Goal: Task Accomplishment & Management: Use online tool/utility

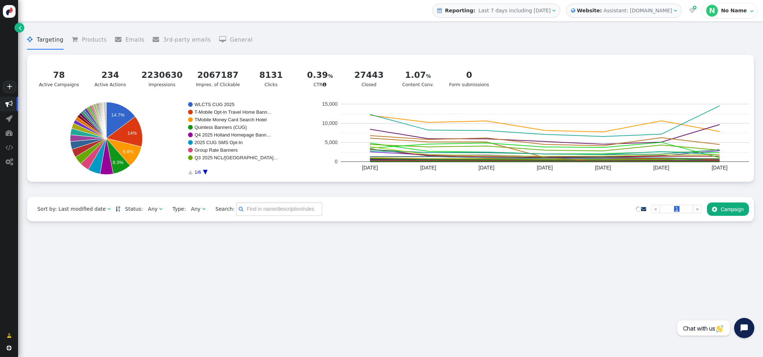
click at [598, 10] on b "Website:" at bounding box center [590, 11] width 28 height 8
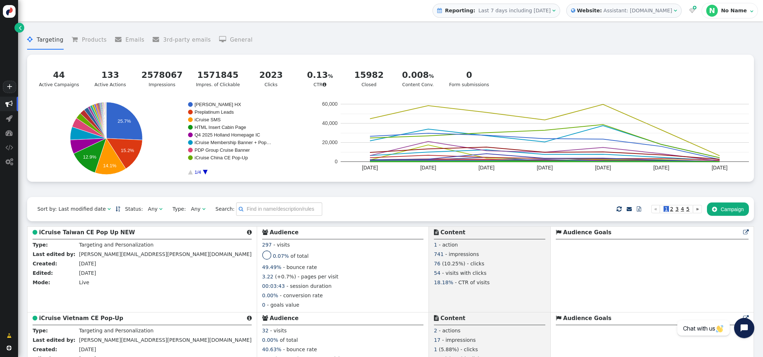
click at [738, 210] on button " Campaign" at bounding box center [728, 208] width 42 height 13
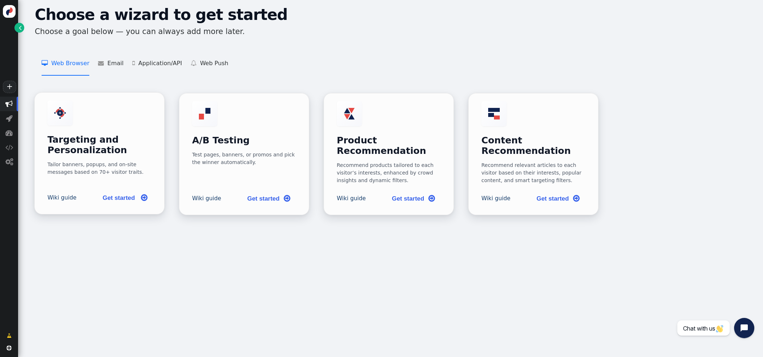
click at [112, 125] on div "Targeting and Personalization Tailor banners, popups, and on-site messages base…" at bounding box center [99, 138] width 104 height 76
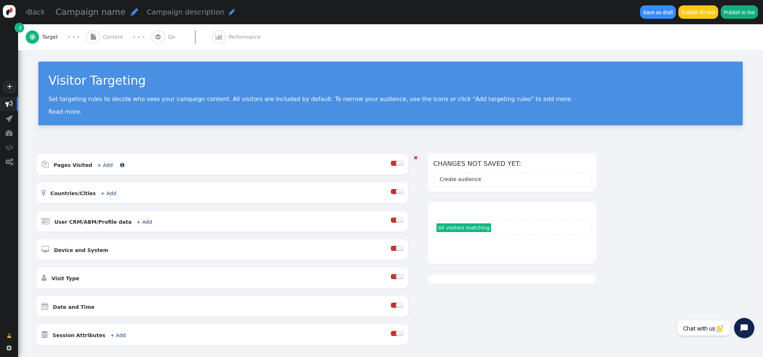
click at [101, 162] on link "+ Add" at bounding box center [105, 165] width 16 height 6
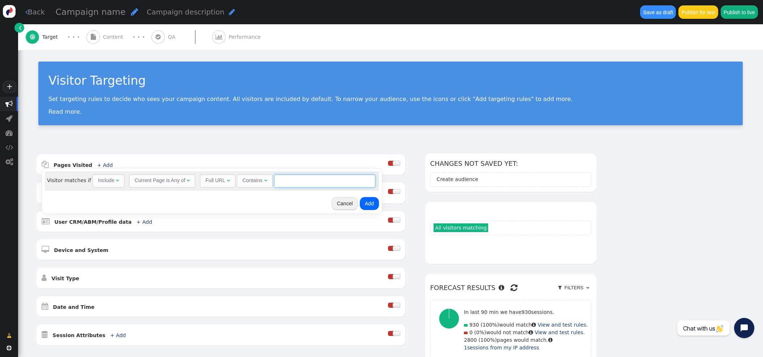
click at [287, 181] on input "text" at bounding box center [324, 180] width 101 height 13
paste input "[URL][DOMAIN_NAME]"
click at [292, 182] on input "[URL][DOMAIN_NAME]" at bounding box center [324, 180] width 101 height 13
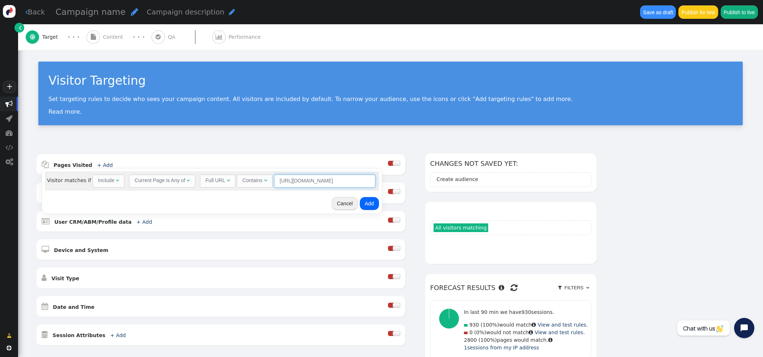
drag, startPoint x: 295, startPoint y: 181, endPoint x: 233, endPoint y: 179, distance: 61.5
click at [233, 179] on div "Full URL  Contains  [URL][DOMAIN_NAME] = (Empty) *.  Desktop & Tablet " at bounding box center [287, 180] width 175 height 13
type input "[DOMAIN_NAME][URL]"
click at [366, 203] on button "Add" at bounding box center [369, 203] width 19 height 13
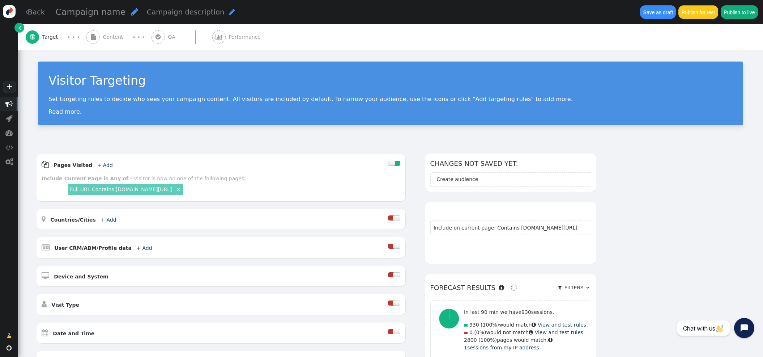
click at [119, 35] on span "Content" at bounding box center [114, 37] width 23 height 8
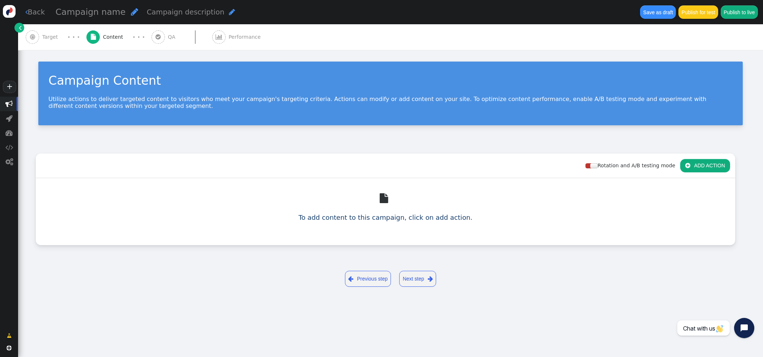
click at [695, 166] on button " ADD ACTION" at bounding box center [706, 165] width 50 height 13
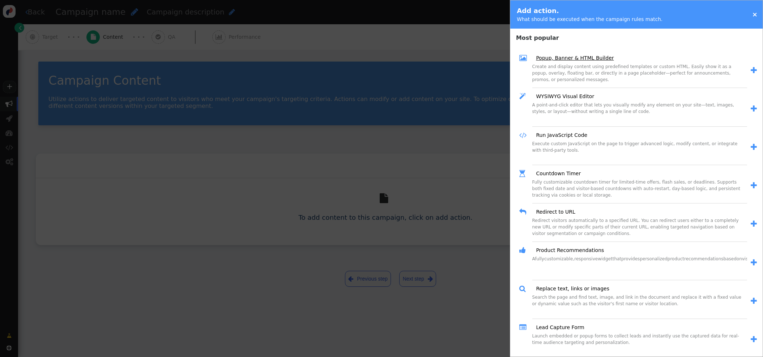
click at [583, 59] on link "Popup, Banner & HTML Builder" at bounding box center [572, 58] width 83 height 8
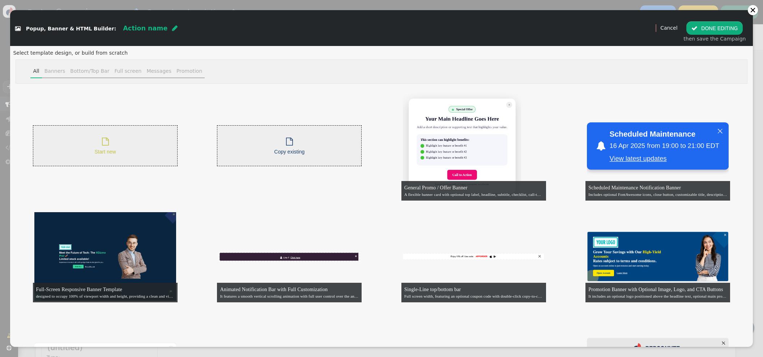
click at [131, 142] on div " Start new" at bounding box center [105, 145] width 145 height 41
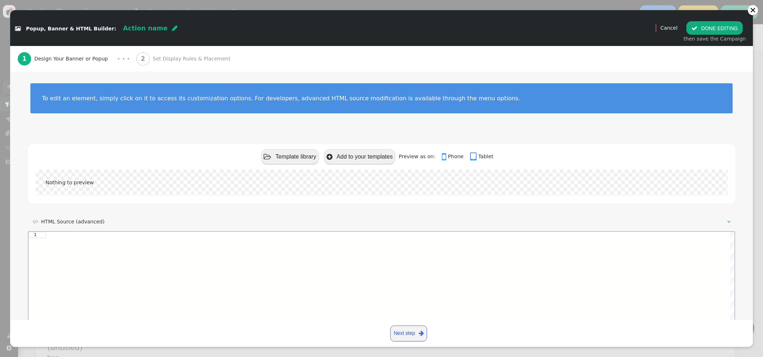
click at [64, 238] on div at bounding box center [390, 294] width 689 height 126
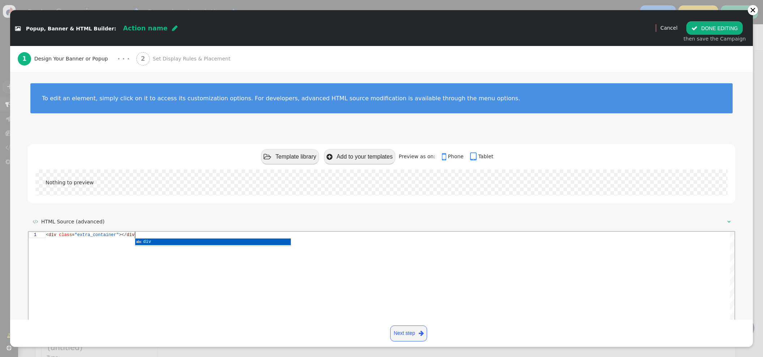
scroll to position [0, 91]
type textarea "<div class="extra_container"></div>"
click at [171, 63] on div "2 Set Display Rules & Placement" at bounding box center [184, 59] width 97 height 26
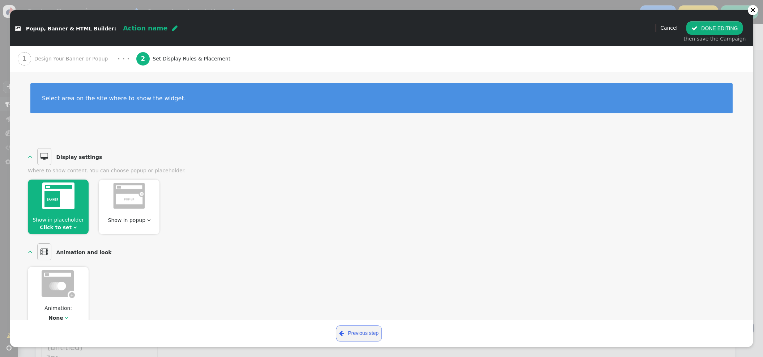
click at [71, 218] on span "Show in placeholder" at bounding box center [58, 220] width 51 height 6
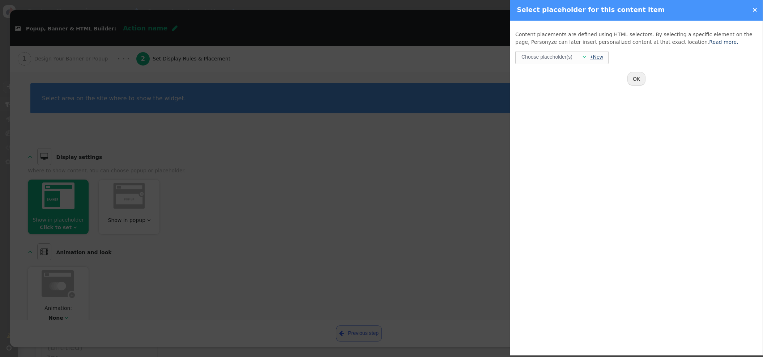
click at [593, 58] on link "+New" at bounding box center [597, 57] width 13 height 6
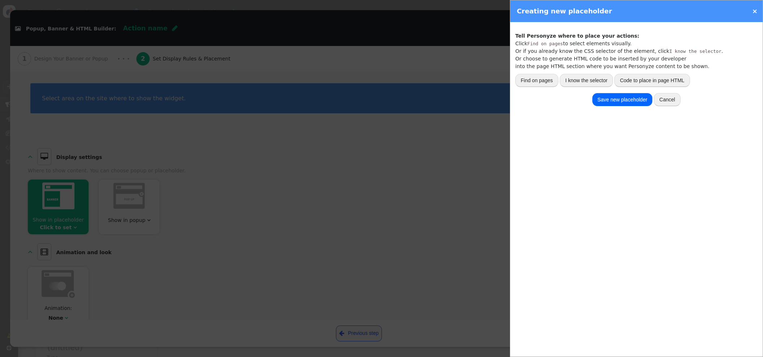
click at [589, 80] on button "I know the selector" at bounding box center [586, 80] width 53 height 13
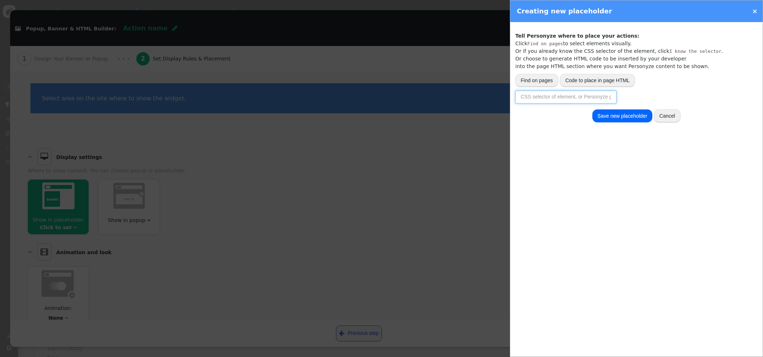
click at [570, 99] on input "text" at bounding box center [566, 96] width 101 height 13
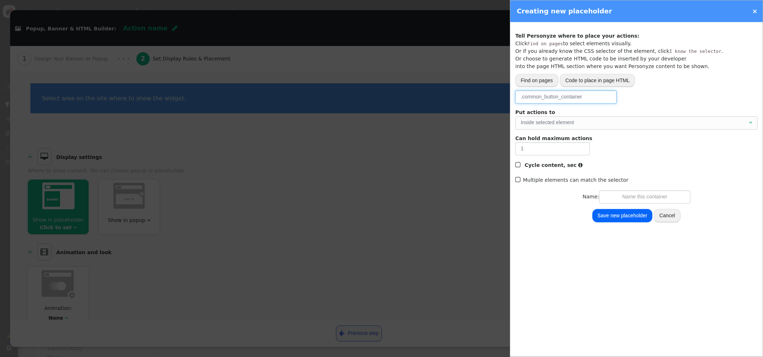
click at [591, 123] on div "Inside selected element" at bounding box center [634, 123] width 227 height 8
type input ".common_button_container"
click at [649, 196] on input "text" at bounding box center [645, 196] width 91 height 13
type input "Lyells Div Container"
click at [605, 215] on button "Save new placeholder" at bounding box center [623, 215] width 60 height 13
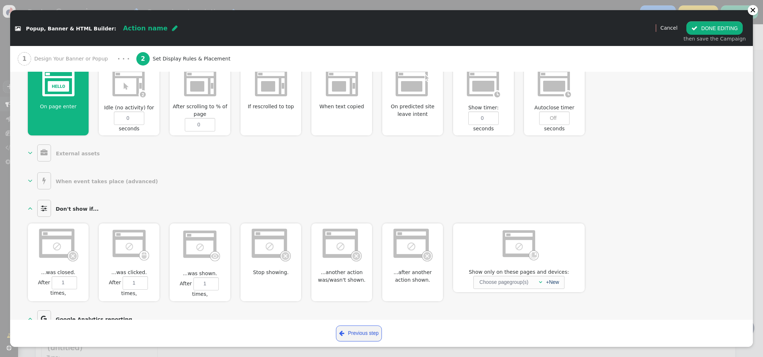
scroll to position [331, 0]
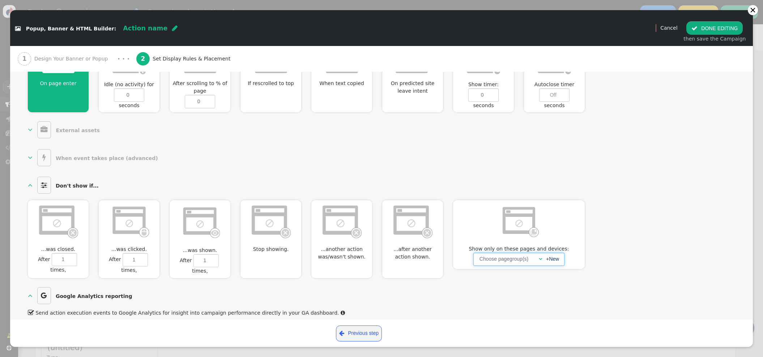
click at [539, 256] on span "" at bounding box center [540, 258] width 3 height 5
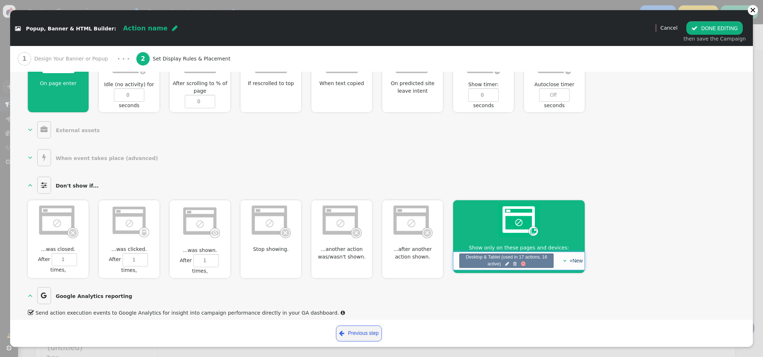
click at [524, 261] on div at bounding box center [523, 263] width 5 height 5
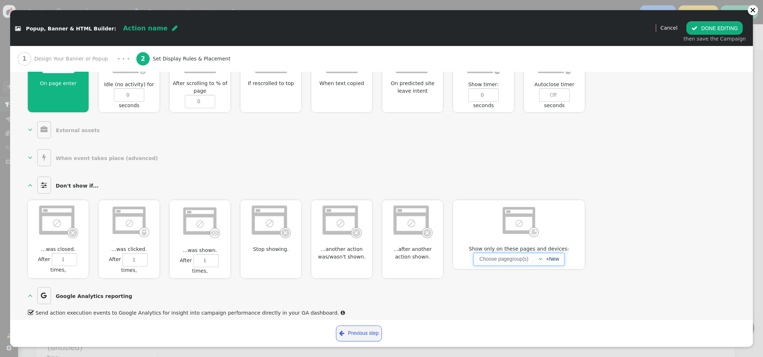
click at [540, 256] on span "" at bounding box center [540, 258] width 3 height 5
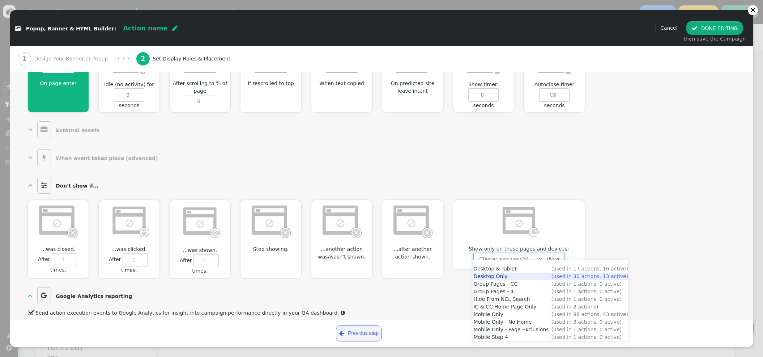
click at [632, 187] on div "  Don't show if...  ...was closed.  After 1 times, Don't show for 0 session…" at bounding box center [382, 226] width 708 height 103
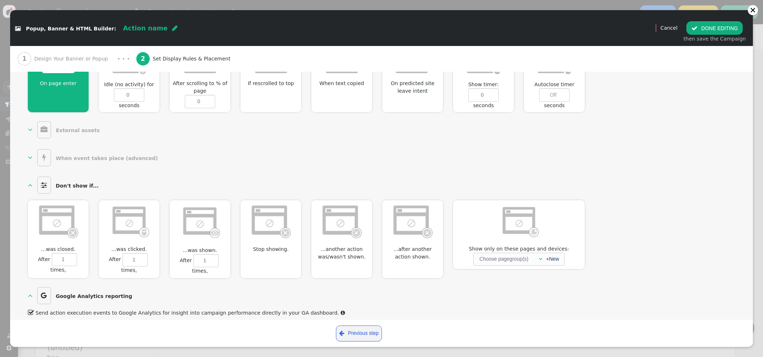
click at [701, 24] on button " DONE EDITING" at bounding box center [715, 27] width 56 height 13
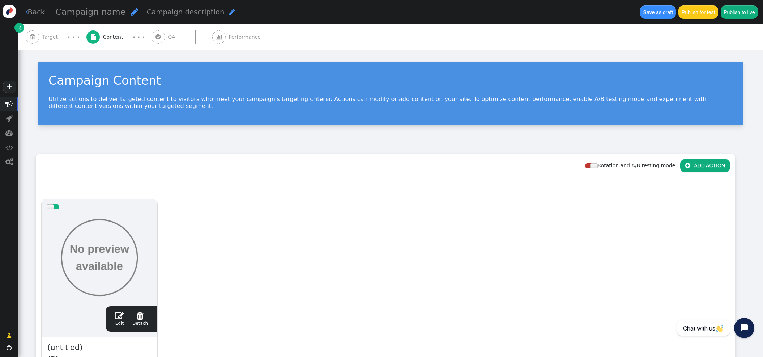
scroll to position [0, 0]
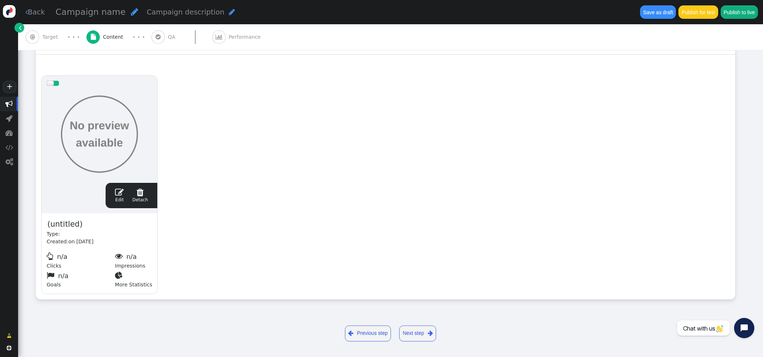
click at [62, 222] on span "(untitled)" at bounding box center [65, 224] width 37 height 12
click at [469, 203] on div "drag this  Edit  Detach  Preview Lyells Div Container Type: Created: on [DAT…" at bounding box center [385, 184] width 699 height 229
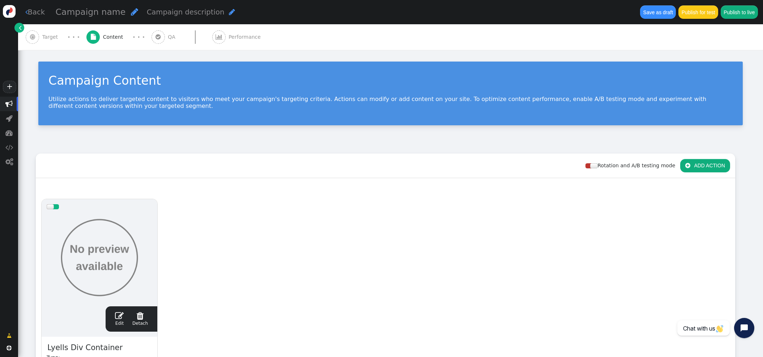
click at [49, 39] on span "Target" at bounding box center [51, 37] width 19 height 8
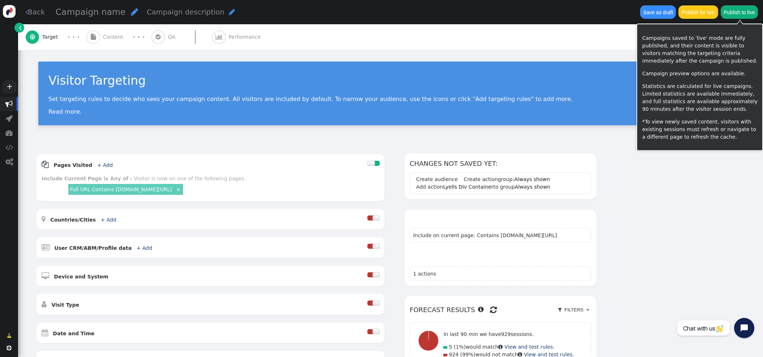
click at [732, 13] on button "Publish to live" at bounding box center [739, 11] width 37 height 13
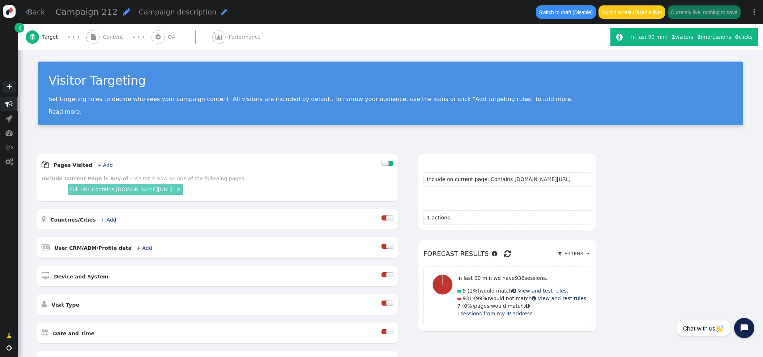
click at [107, 33] on span "Content" at bounding box center [114, 37] width 23 height 8
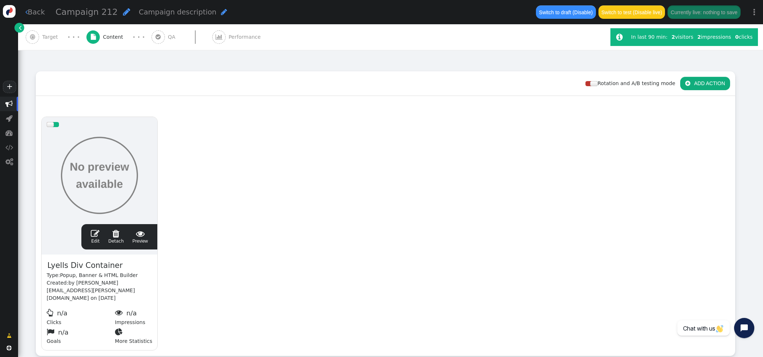
scroll to position [131, 0]
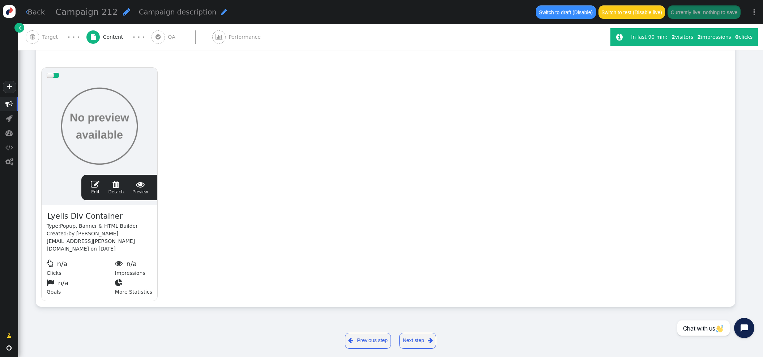
click at [95, 182] on span "" at bounding box center [95, 184] width 9 height 9
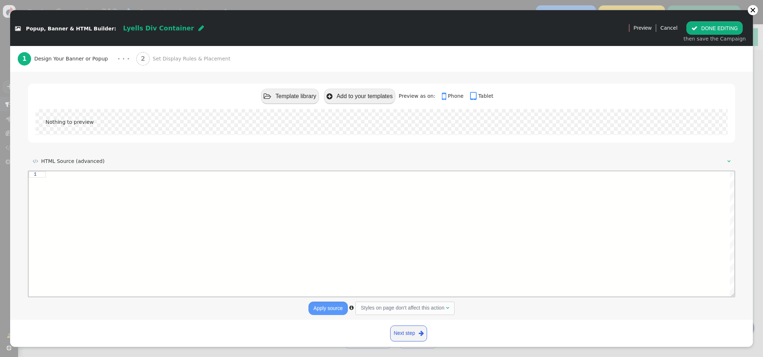
scroll to position [59, 0]
click at [138, 202] on div at bounding box center [390, 235] width 689 height 126
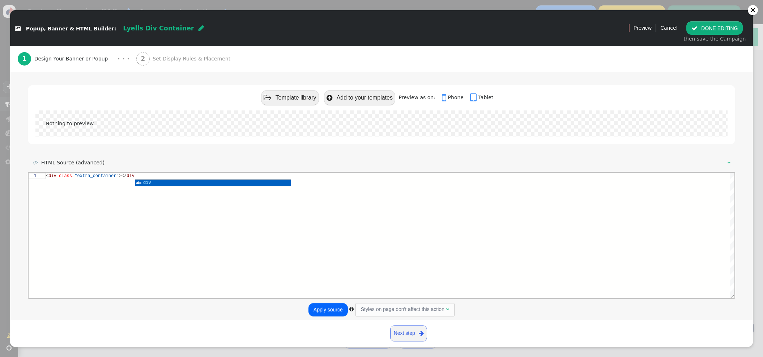
scroll to position [0, 91]
type textarea "<div class="extra_container"></div>"
click at [335, 309] on button "Apply source" at bounding box center [328, 309] width 39 height 13
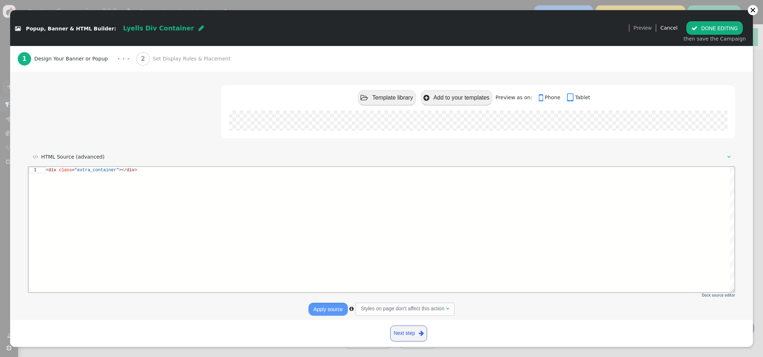
click at [331, 308] on button "Apply source" at bounding box center [328, 309] width 39 height 13
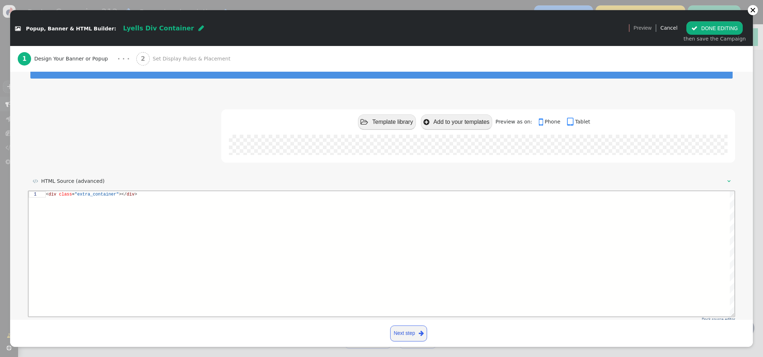
scroll to position [0, 0]
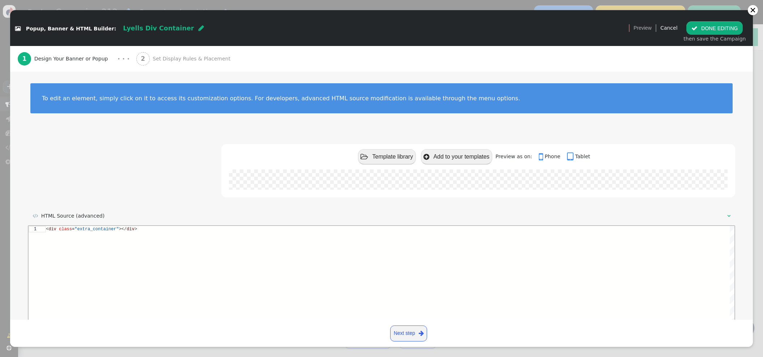
click at [705, 25] on button " DONE EDITING" at bounding box center [715, 27] width 56 height 13
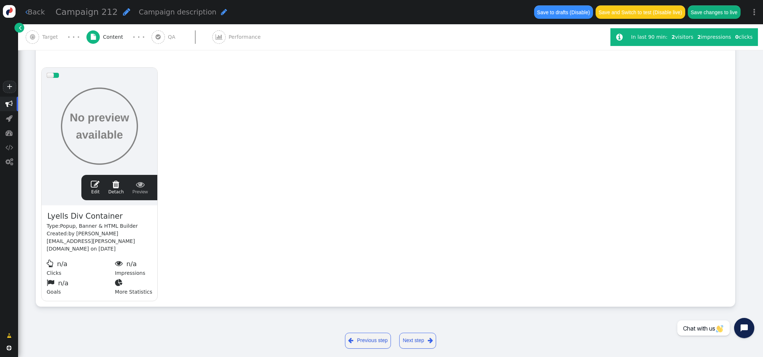
click at [716, 13] on button "Save changes to live" at bounding box center [714, 11] width 53 height 13
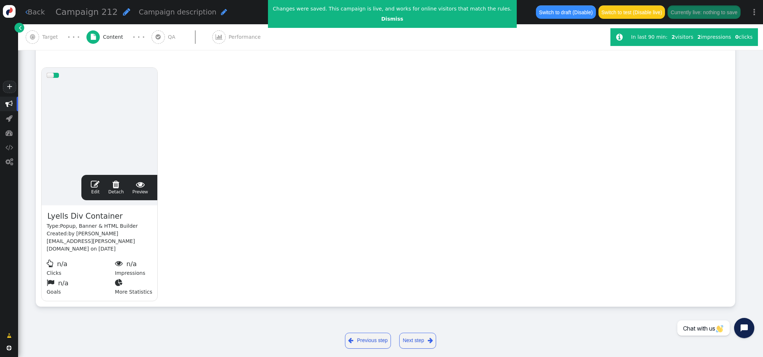
click at [97, 181] on span "" at bounding box center [95, 184] width 9 height 9
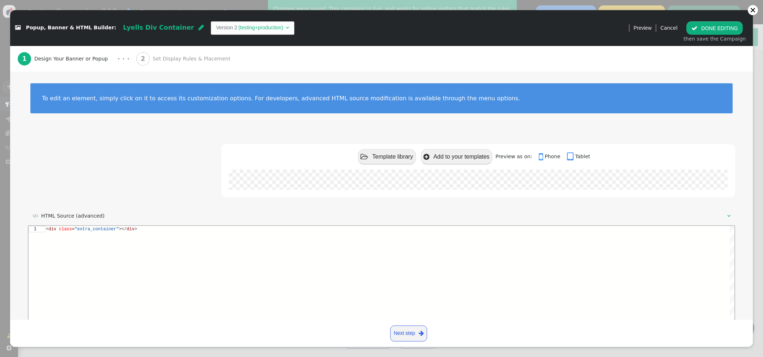
click at [161, 57] on span "Set Display Rules & Placement" at bounding box center [193, 59] width 81 height 8
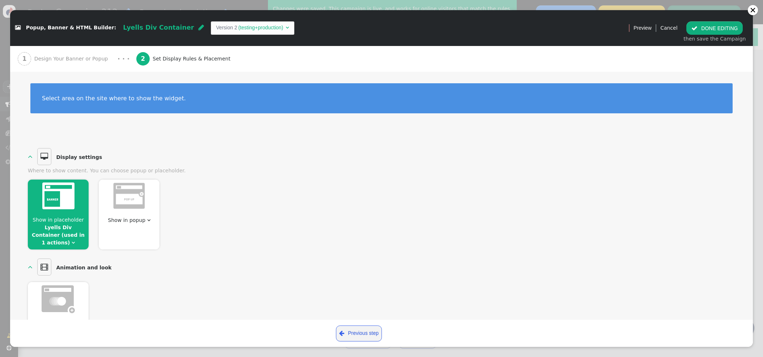
click at [68, 214] on div at bounding box center [58, 196] width 61 height 35
click at [63, 215] on div "Show in placeholder Lyells Div Container (used in 1 actions) " at bounding box center [58, 214] width 61 height 70
click at [84, 235] on span "Show in placeholder Lyells Div Container (used in 1 actions) " at bounding box center [58, 231] width 61 height 30
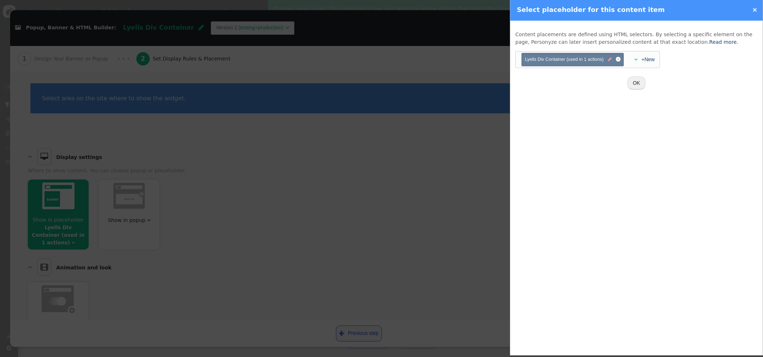
click at [609, 60] on span "" at bounding box center [610, 59] width 4 height 7
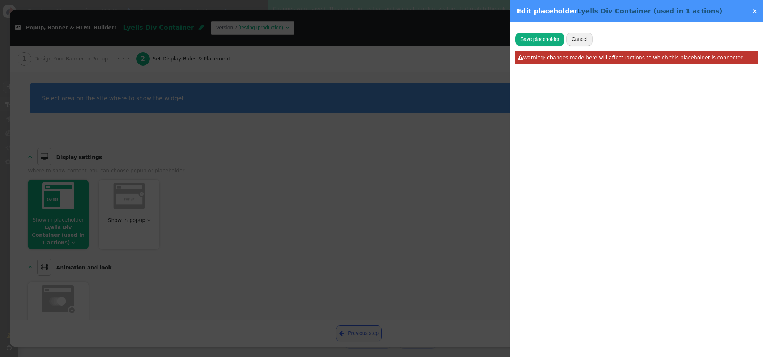
type input "Lyells Div Container"
type input ".common_button_container"
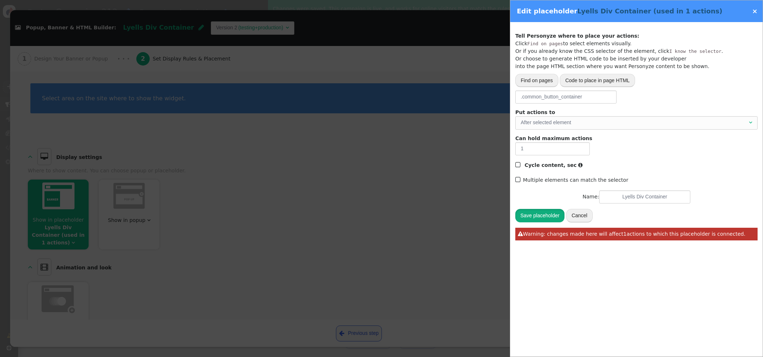
click at [539, 212] on button "Save placeholder" at bounding box center [540, 215] width 49 height 13
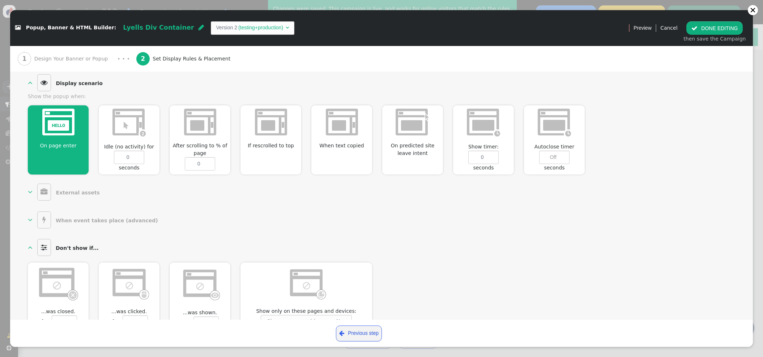
scroll to position [339, 0]
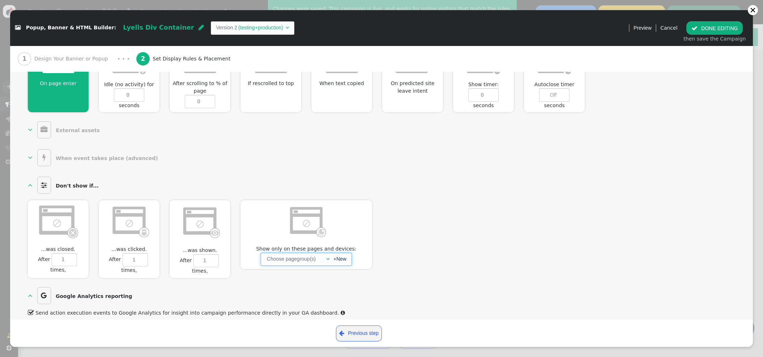
click at [327, 256] on span "" at bounding box center [327, 258] width 3 height 5
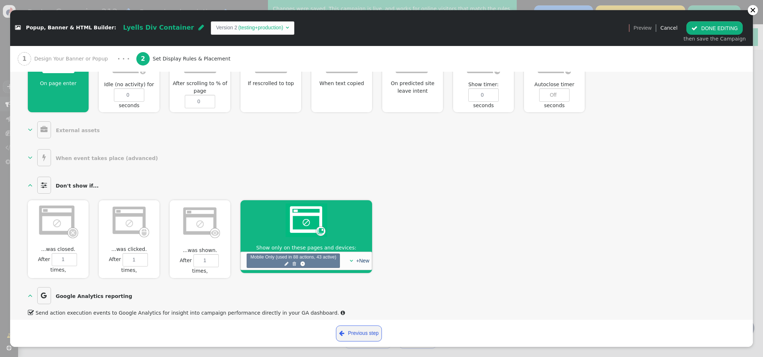
click at [707, 27] on button " DONE EDITING" at bounding box center [715, 27] width 56 height 13
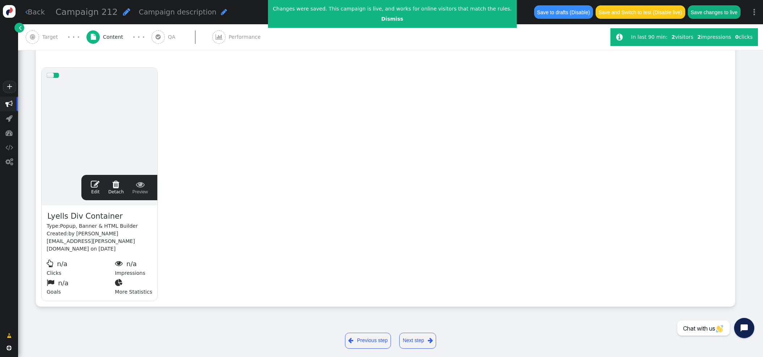
scroll to position [0, 0]
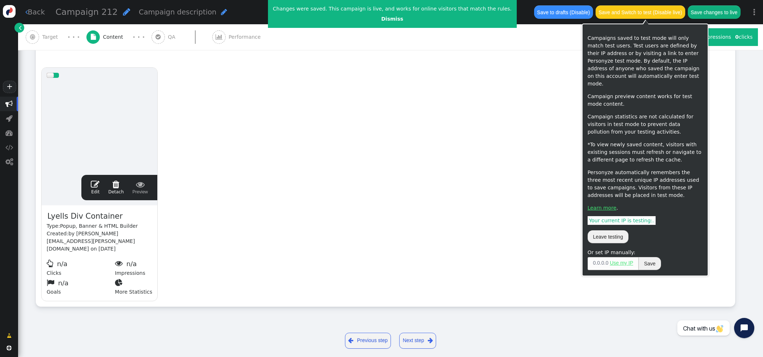
click at [731, 11] on button "Save changes to live" at bounding box center [714, 11] width 53 height 13
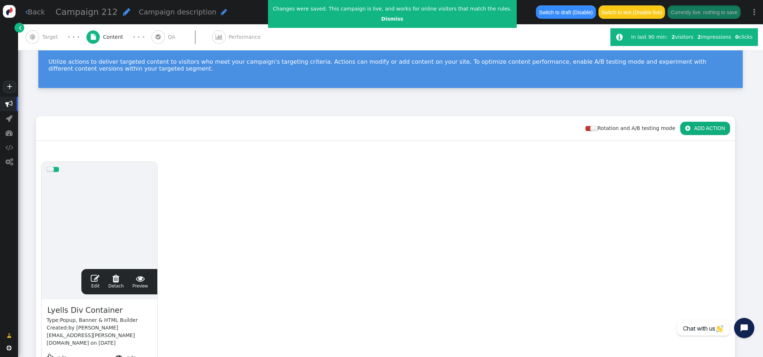
scroll to position [131, 0]
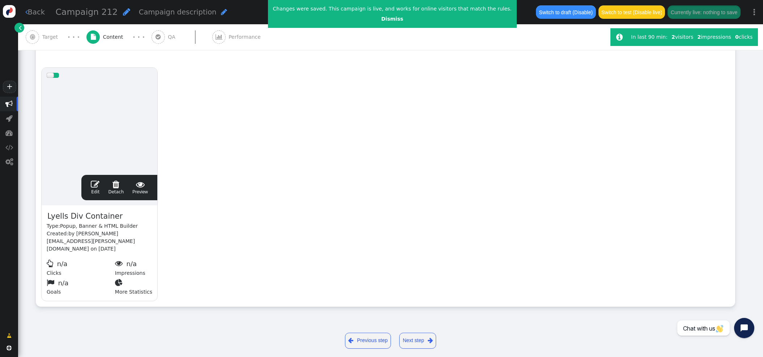
drag, startPoint x: 104, startPoint y: 213, endPoint x: 112, endPoint y: 214, distance: 8.4
click at [104, 213] on span "Lyells Div Container" at bounding box center [85, 216] width 77 height 12
click at [110, 216] on span "Lyells Div Container" at bounding box center [85, 216] width 77 height 12
click at [223, 174] on div "drag this  Edit  Detach  Preview Lyells Div Container Mobile Type: Popup, Ba…" at bounding box center [385, 184] width 699 height 244
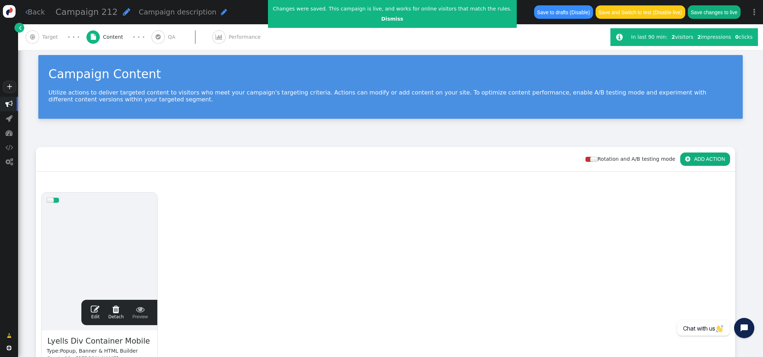
click at [710, 159] on button " ADD ACTION" at bounding box center [706, 158] width 50 height 13
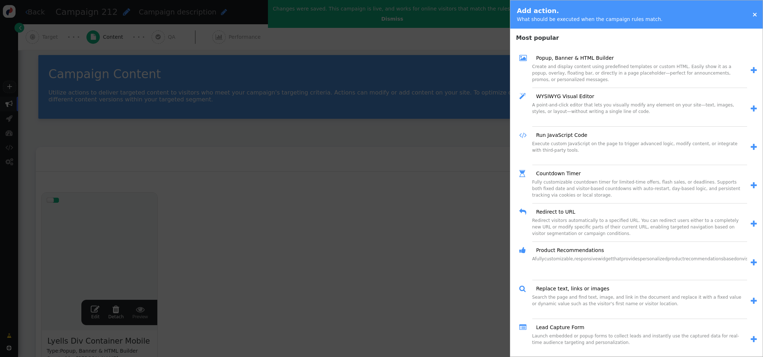
click at [758, 16] on div "×" at bounding box center [716, 14] width 94 height 10
click at [756, 14] on link "×" at bounding box center [755, 14] width 5 height 8
